Goal: Information Seeking & Learning: Learn about a topic

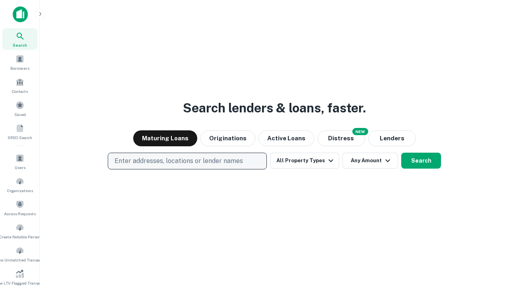
click at [187, 161] on p "Enter addresses, locations or lender names" at bounding box center [179, 161] width 129 height 10
type input "**********"
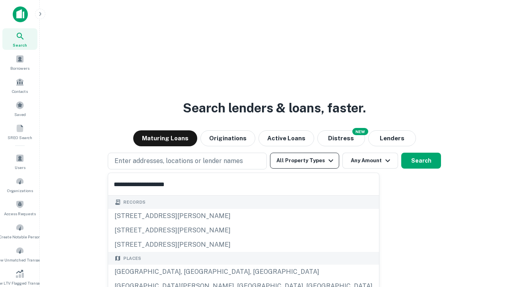
click at [190, 271] on div "[GEOGRAPHIC_DATA], [GEOGRAPHIC_DATA], [GEOGRAPHIC_DATA]" at bounding box center [243, 271] width 271 height 14
click at [305, 160] on button "All Property Types" at bounding box center [304, 160] width 69 height 16
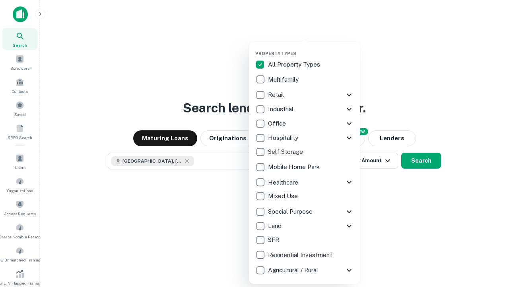
click at [311, 48] on button "button" at bounding box center [311, 48] width 111 height 0
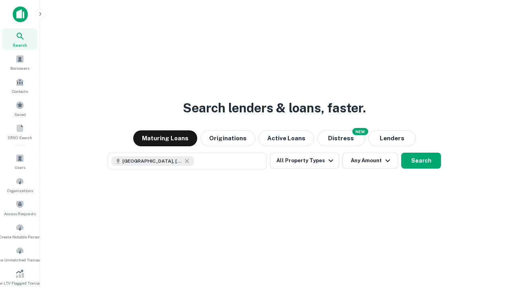
scroll to position [13, 0]
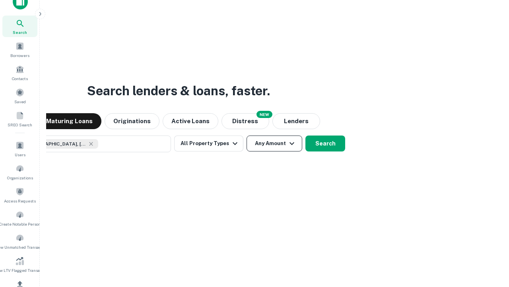
click at [247, 135] on button "Any Amount" at bounding box center [275, 143] width 56 height 16
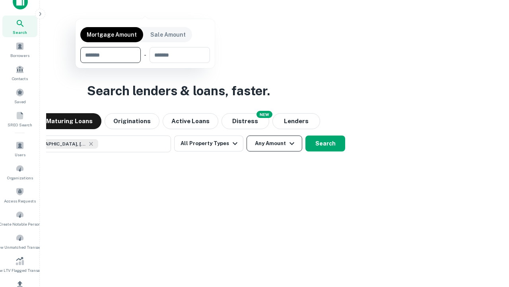
scroll to position [57, 225]
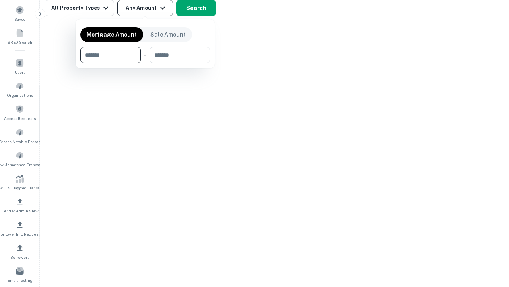
type input "*******"
click at [145, 63] on button "button" at bounding box center [145, 63] width 130 height 0
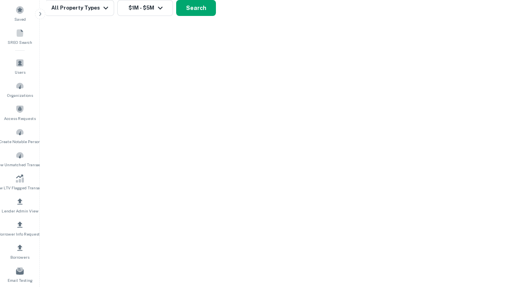
scroll to position [4, 147]
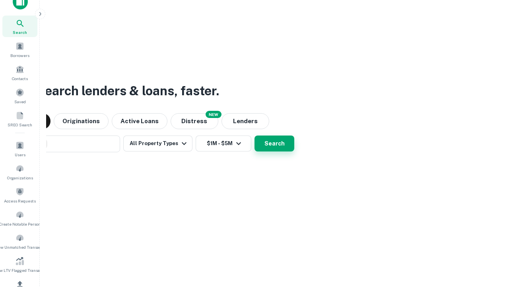
click at [255, 135] on button "Search" at bounding box center [275, 143] width 40 height 16
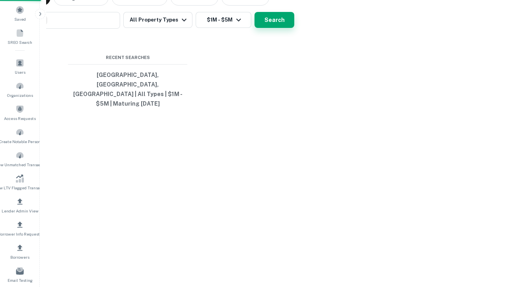
scroll to position [26, 225]
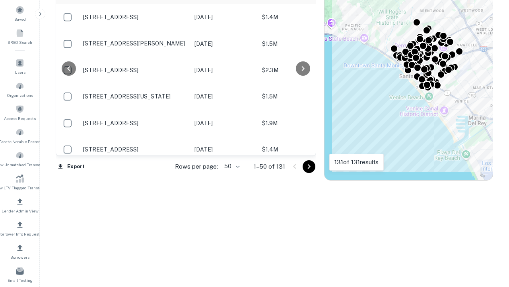
click at [231, 166] on body "Search Borrowers Contacts Saved SREO Search Users Organizations Access Requests…" at bounding box center [254, 48] width 509 height 287
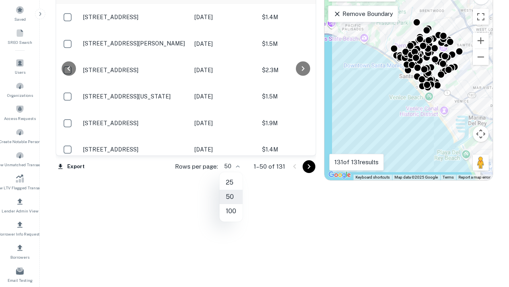
click at [231, 182] on li "25" at bounding box center [231, 182] width 23 height 14
type input "**"
